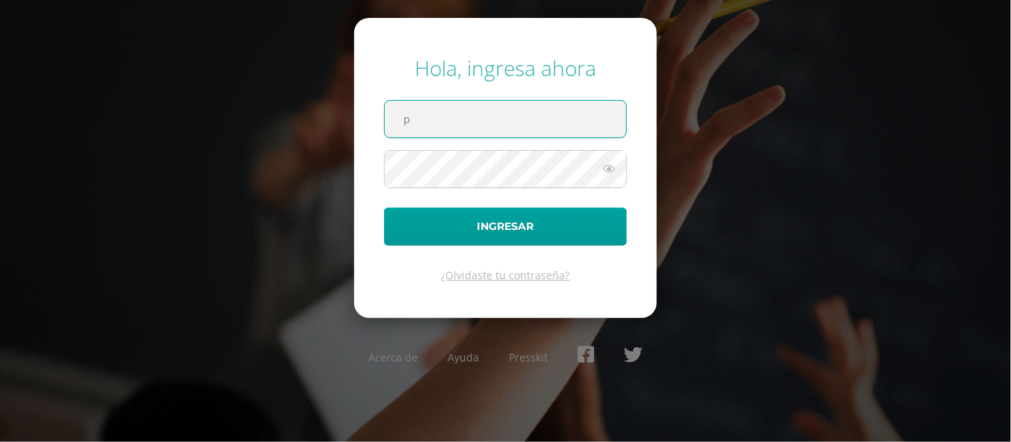
type input "[PERSON_NAME][EMAIL_ADDRESS][DOMAIN_NAME]"
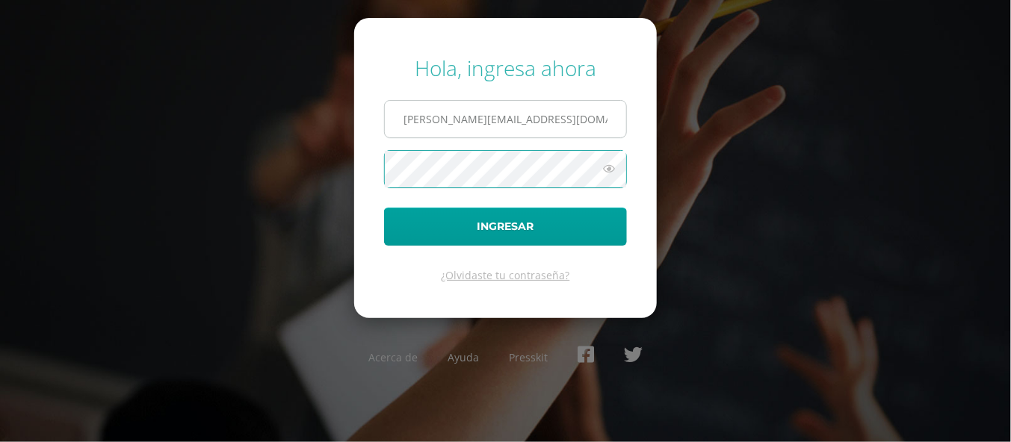
click at [384, 208] on button "Ingresar" at bounding box center [505, 227] width 243 height 38
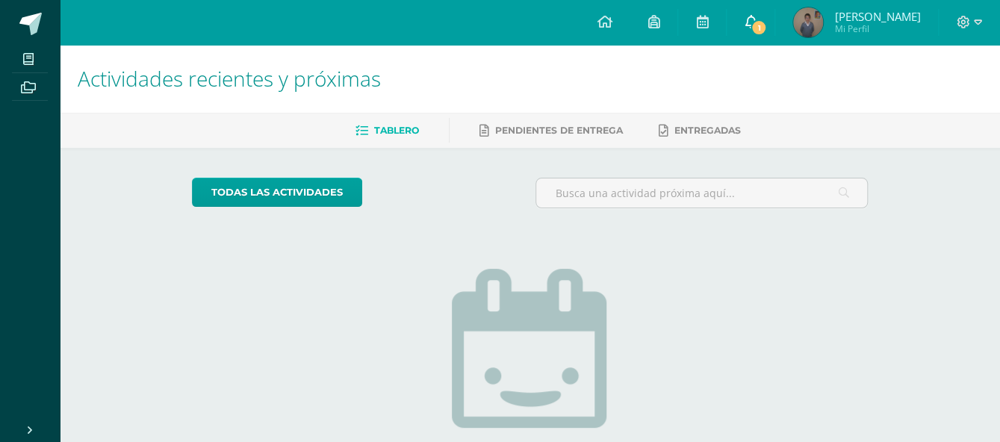
click at [747, 35] on link "1" at bounding box center [751, 22] width 48 height 45
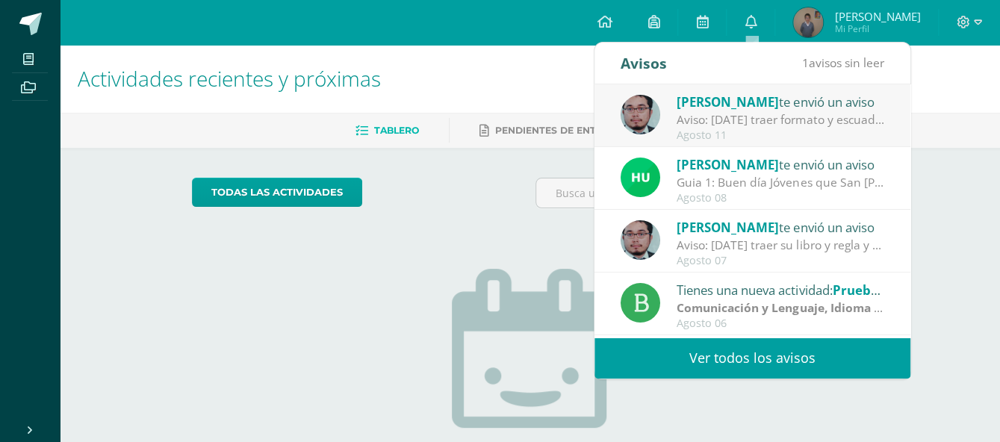
click at [755, 103] on div "[PERSON_NAME] te envió un aviso" at bounding box center [781, 101] width 208 height 19
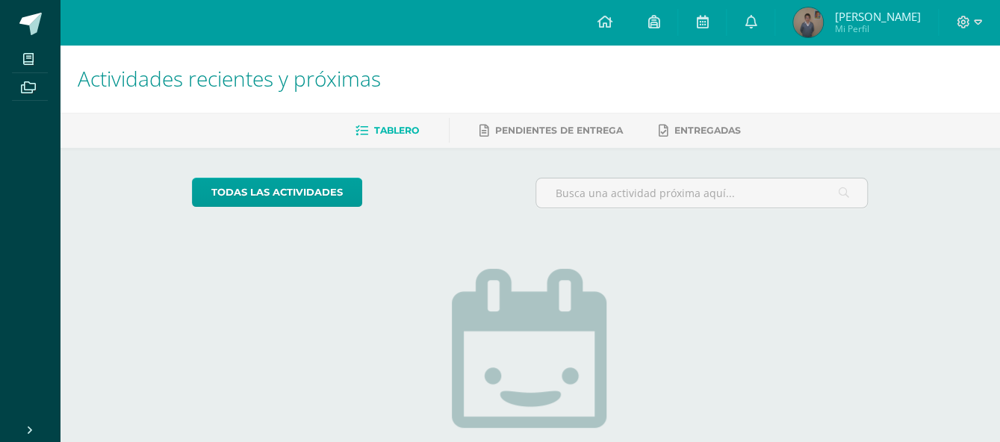
click at [545, 256] on div "No tienes actividades Échale un vistazo a los demás períodos o sal y disfruta d…" at bounding box center [530, 390] width 299 height 341
